Goal: Information Seeking & Learning: Learn about a topic

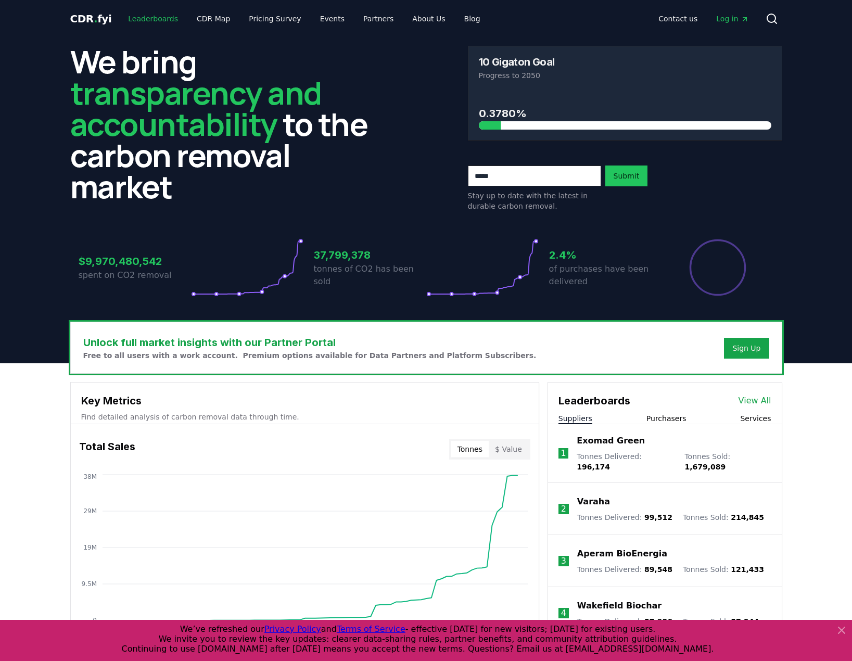
click at [149, 15] on link "Leaderboards" at bounding box center [153, 18] width 67 height 19
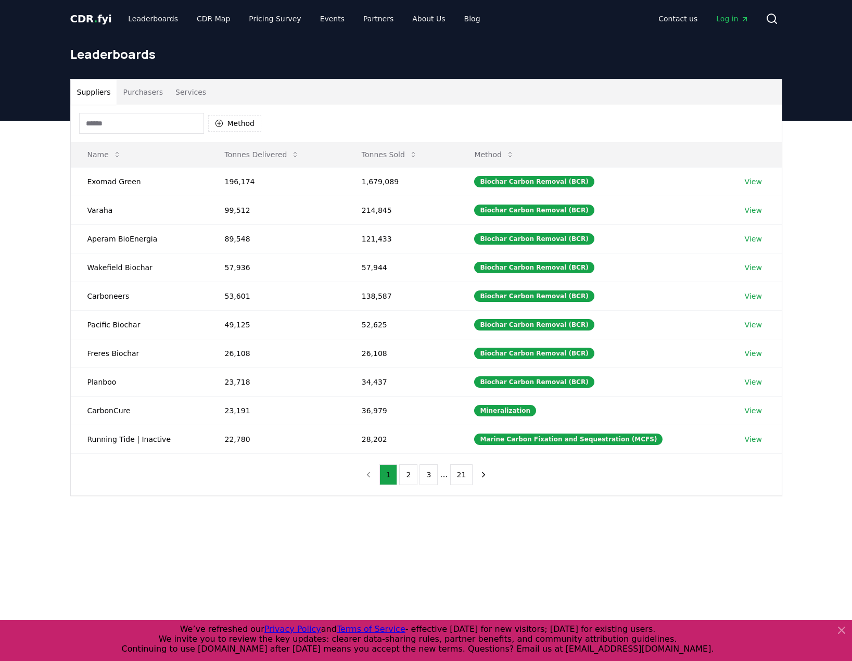
click at [147, 92] on button "Purchasers" at bounding box center [143, 92] width 53 height 25
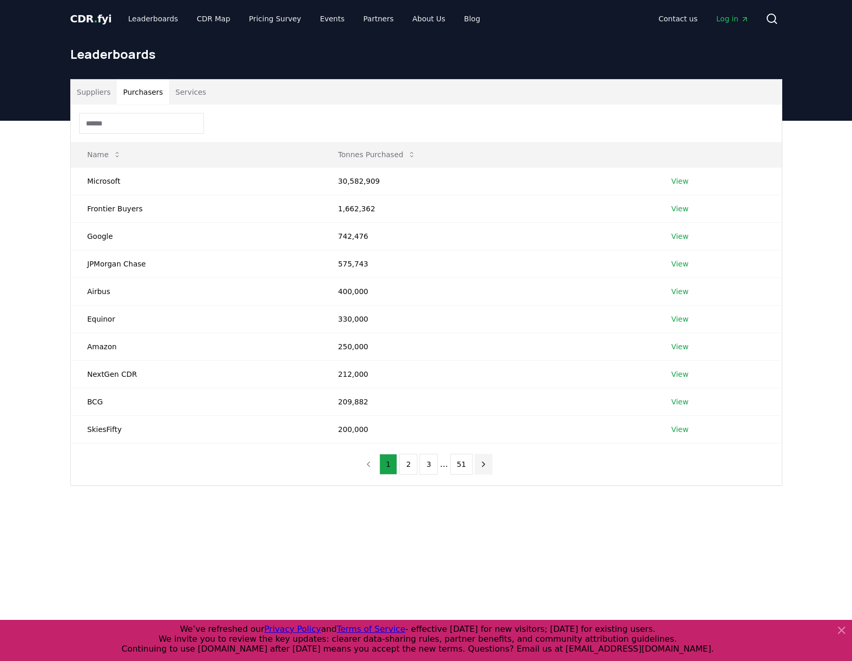
click at [482, 463] on icon "next page" at bounding box center [483, 464] width 9 height 9
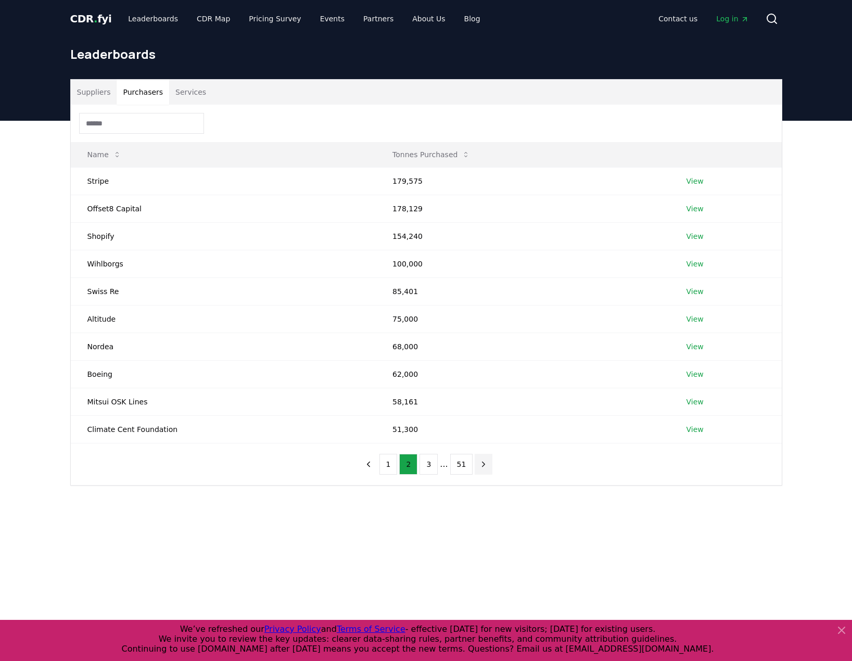
click at [482, 463] on icon "next page" at bounding box center [483, 464] width 9 height 9
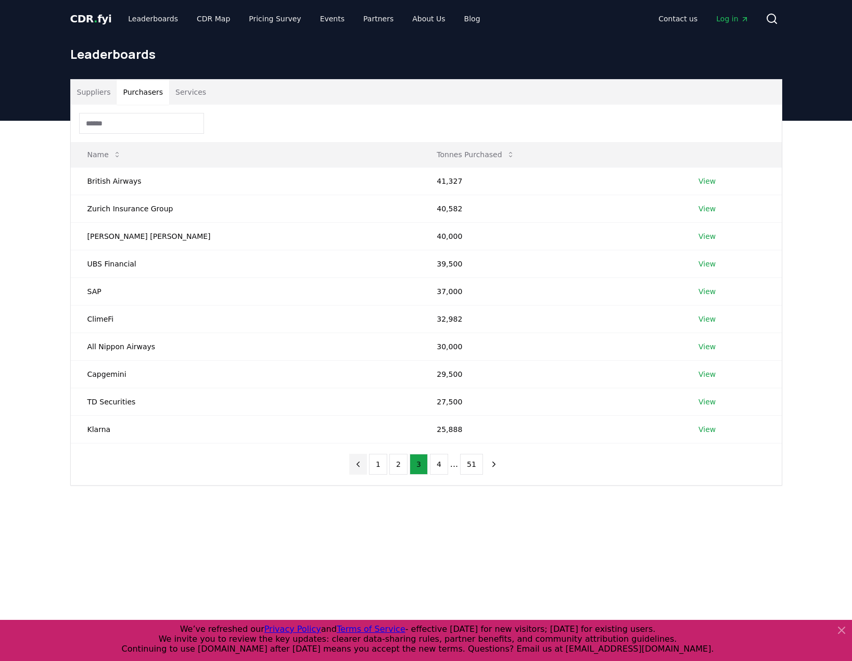
click at [359, 465] on icon "previous page" at bounding box center [357, 464] width 9 height 9
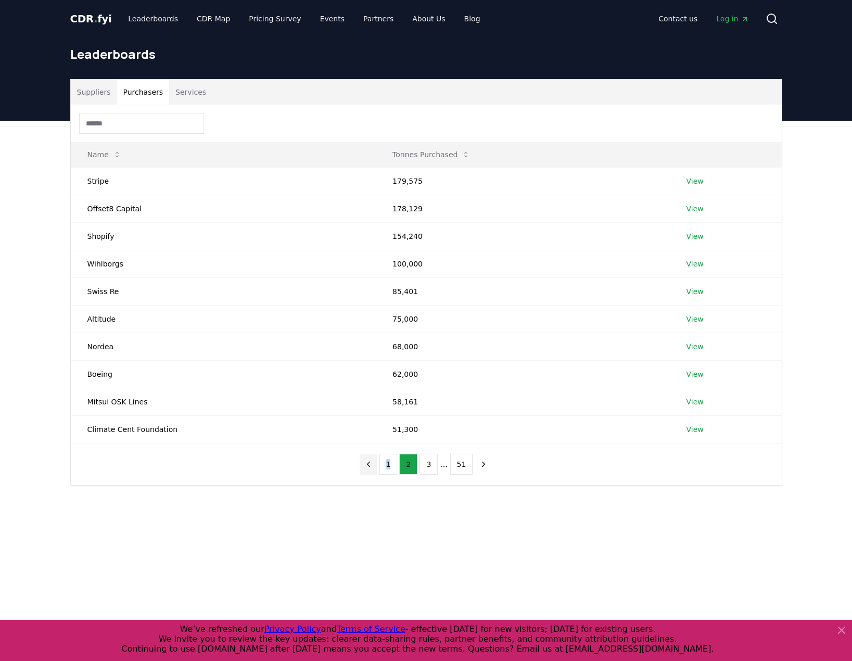
click at [359, 465] on div "1 2 3 ... 51" at bounding box center [426, 464] width 154 height 42
click at [368, 464] on icon "previous page" at bounding box center [368, 464] width 9 height 9
